Goal: Transaction & Acquisition: Purchase product/service

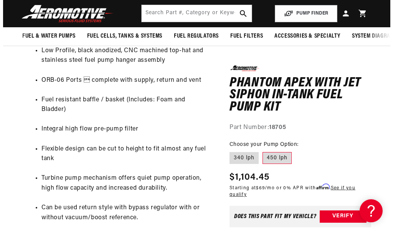
scroll to position [422, 0]
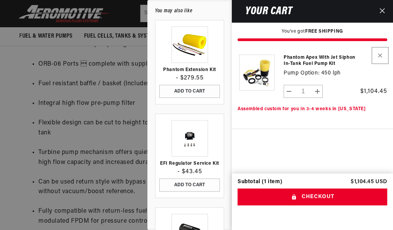
click at [380, 57] on icon "Remove Phantom Apex with Jet Siphon In-Tank Fuel Pump Kit - 450 lph" at bounding box center [380, 55] width 4 height 4
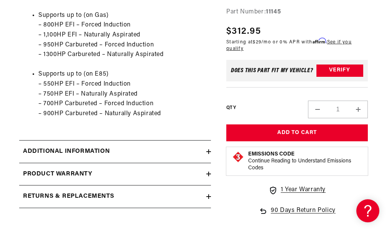
scroll to position [652, 0]
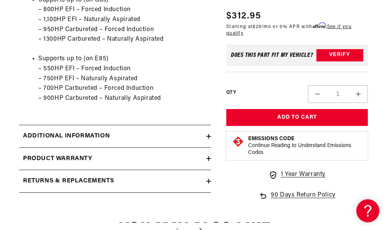
click at [23, 141] on h2 "Additional information" at bounding box center [66, 136] width 87 height 10
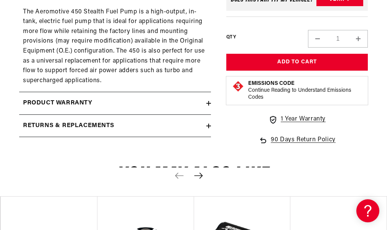
scroll to position [806, 0]
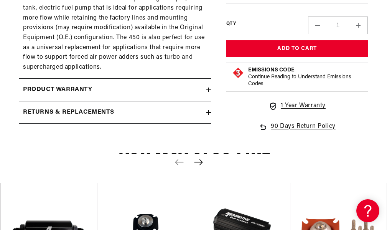
click at [33, 101] on summary "Product warranty" at bounding box center [115, 90] width 192 height 22
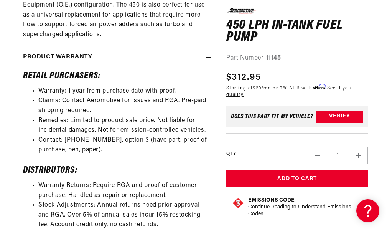
scroll to position [921, 0]
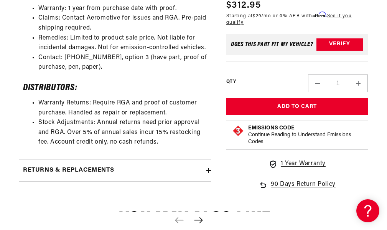
click at [78, 175] on h2 "Returns & replacements" at bounding box center [68, 170] width 91 height 10
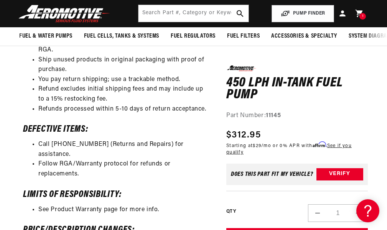
scroll to position [1113, 0]
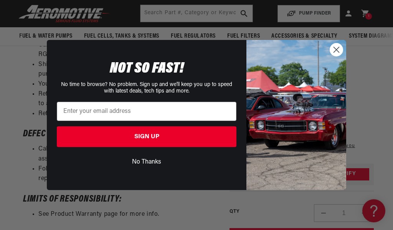
click at [333, 47] on circle "Close dialog" at bounding box center [336, 49] width 13 height 13
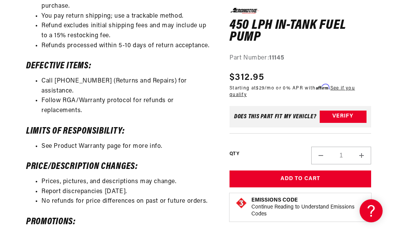
scroll to position [1189, 0]
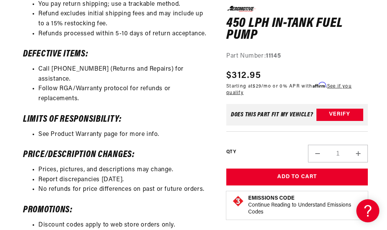
click at [365, 144] on button "Increase quantity for 450 LPH In-Tank Fuel Pump" at bounding box center [358, 153] width 18 height 18
type input "2"
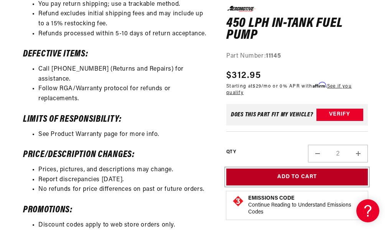
click at [338, 168] on button "Add to Cart" at bounding box center [297, 176] width 142 height 17
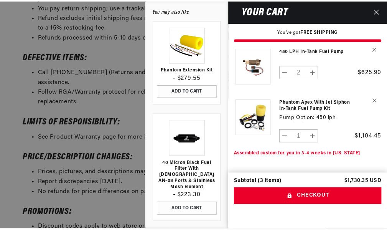
scroll to position [13, 0]
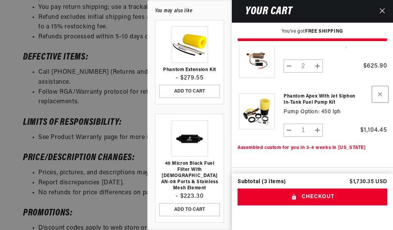
click at [376, 92] on button "Remove Phantom Apex with Jet Siphon In-Tank Fuel Pump Kit - 450 lph" at bounding box center [379, 93] width 13 height 13
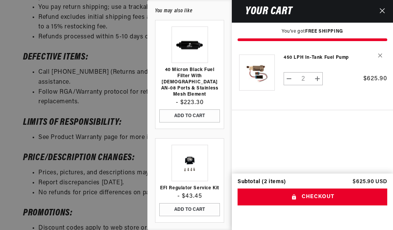
click at [386, 7] on button "Close" at bounding box center [382, 11] width 17 height 23
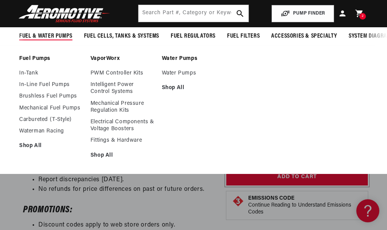
scroll to position [1228, 0]
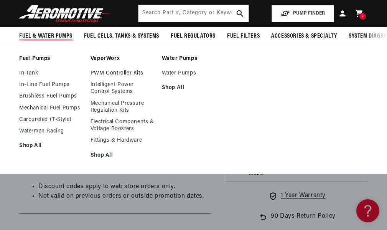
click at [99, 77] on link "PWM Controller Kits" at bounding box center [123, 73] width 64 height 7
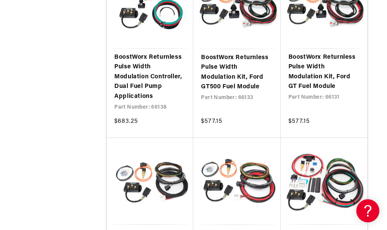
scroll to position [652, 0]
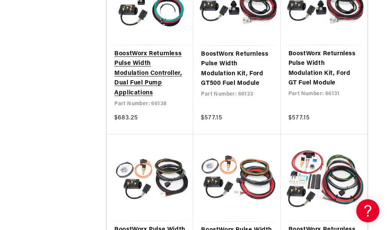
click at [173, 77] on link "BoostWorx Returnless Pulse Width Modulation Controller, Dual Fuel Pump Applicat…" at bounding box center [149, 73] width 71 height 49
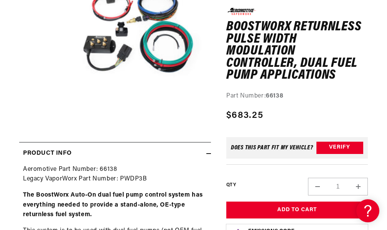
scroll to position [153, 0]
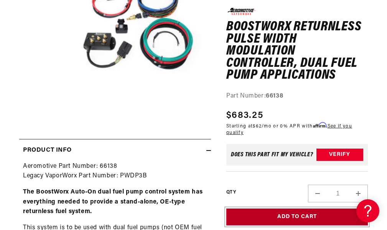
click at [303, 212] on button "Add to Cart" at bounding box center [297, 216] width 142 height 17
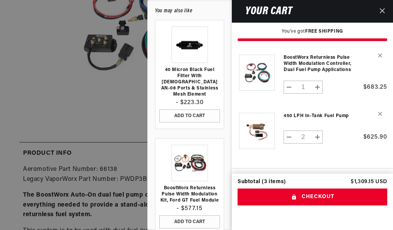
click at [384, 8] on button "Close" at bounding box center [382, 11] width 17 height 23
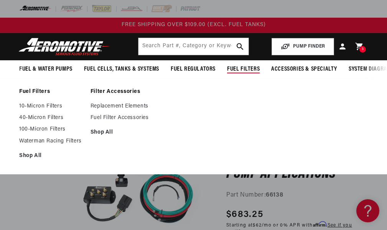
scroll to position [38, 0]
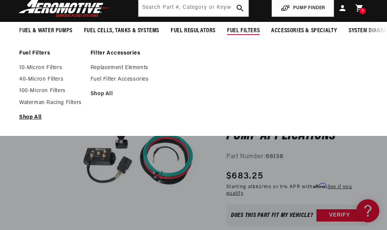
click at [35, 120] on link "Shop All" at bounding box center [51, 117] width 64 height 7
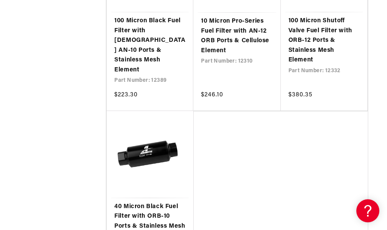
scroll to position [1573, 0]
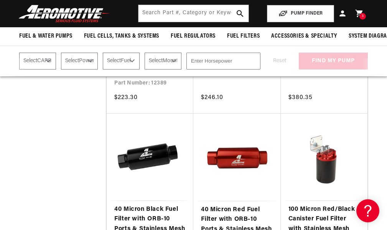
scroll to position [1535, 0]
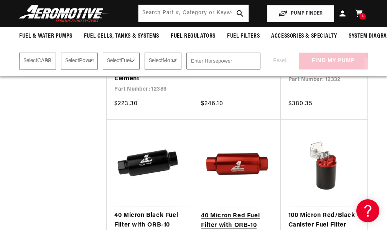
click at [233, 211] on link "40 Micron Red Fuel Filter with ORB-10 Ports & Stainless Mesh Element" at bounding box center [237, 230] width 72 height 39
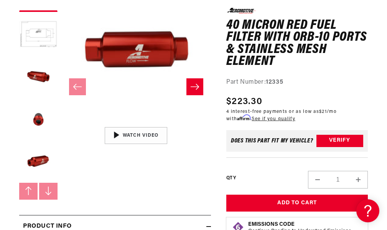
scroll to position [153, 0]
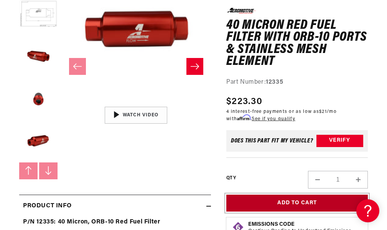
click at [298, 204] on button "Add to Cart" at bounding box center [297, 202] width 142 height 17
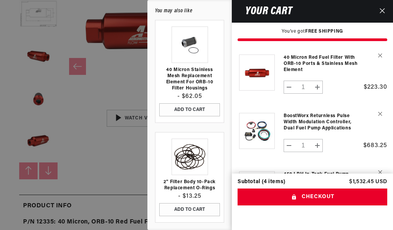
click at [384, 13] on icon "Close" at bounding box center [381, 10] width 5 height 5
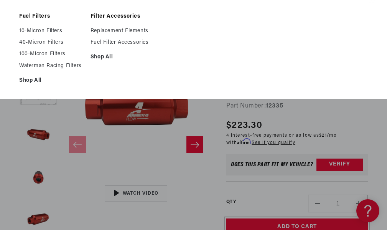
scroll to position [77, 0]
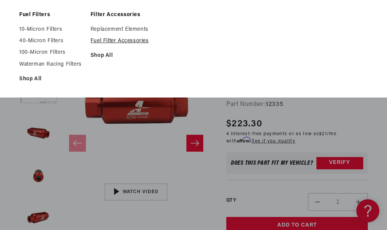
click at [124, 45] on link "Fuel Filter Accessories" at bounding box center [123, 41] width 64 height 7
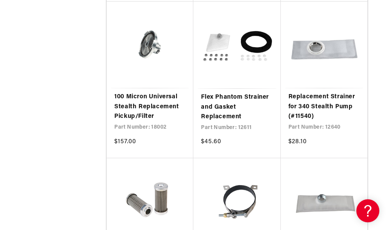
scroll to position [1266, 0]
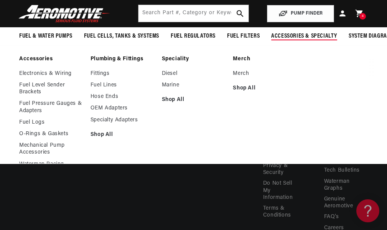
scroll to position [3073, 0]
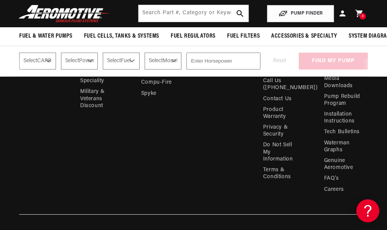
drag, startPoint x: 288, startPoint y: 37, endPoint x: 284, endPoint y: 58, distance: 21.9
click at [284, 58] on sticky-header "Fuel & Water Pumps Back In-Tank Water Pumps" at bounding box center [193, 38] width 387 height 77
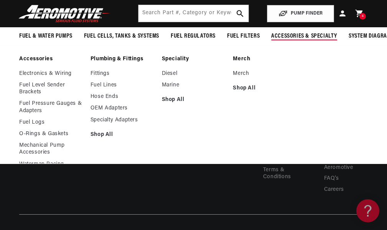
click at [280, 35] on span "Accessories & Specialty" at bounding box center [304, 36] width 66 height 8
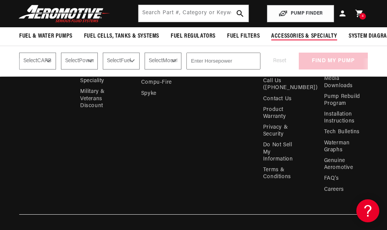
click at [280, 35] on span "Accessories & Specialty" at bounding box center [304, 36] width 66 height 8
drag, startPoint x: 280, startPoint y: 35, endPoint x: 272, endPoint y: 53, distance: 20.3
click at [272, 53] on sticky-header "Fuel & Water Pumps Back In-Tank Water Pumps" at bounding box center [193, 38] width 387 height 77
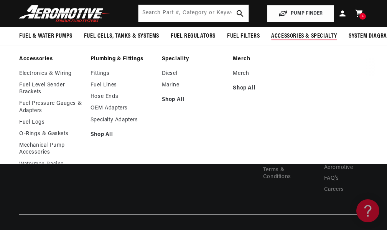
click at [275, 39] on span "Accessories & Specialty" at bounding box center [304, 36] width 66 height 8
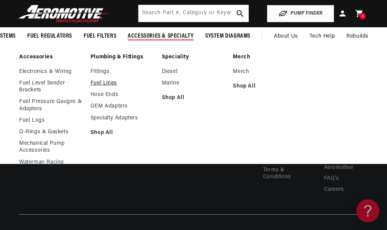
scroll to position [40, 0]
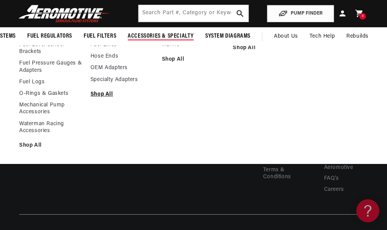
click at [105, 98] on link "Shop All" at bounding box center [123, 94] width 64 height 7
